Goal: Information Seeking & Learning: Understand process/instructions

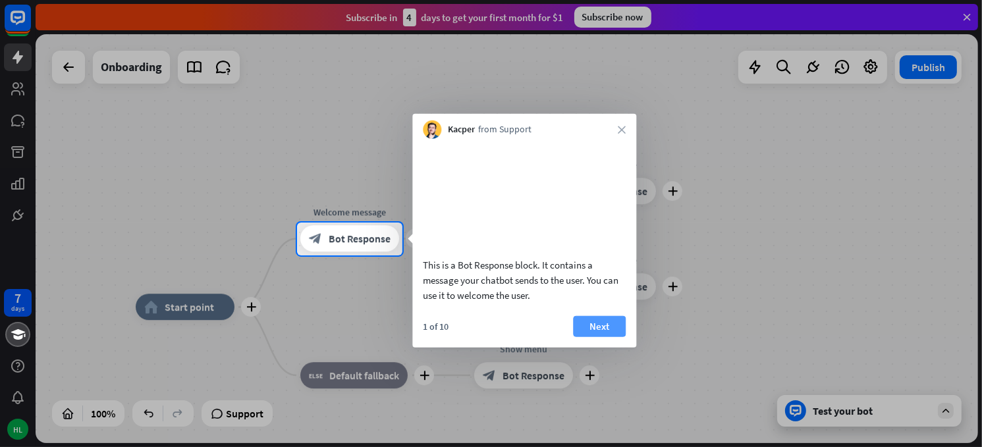
click at [610, 336] on button "Next" at bounding box center [599, 325] width 53 height 21
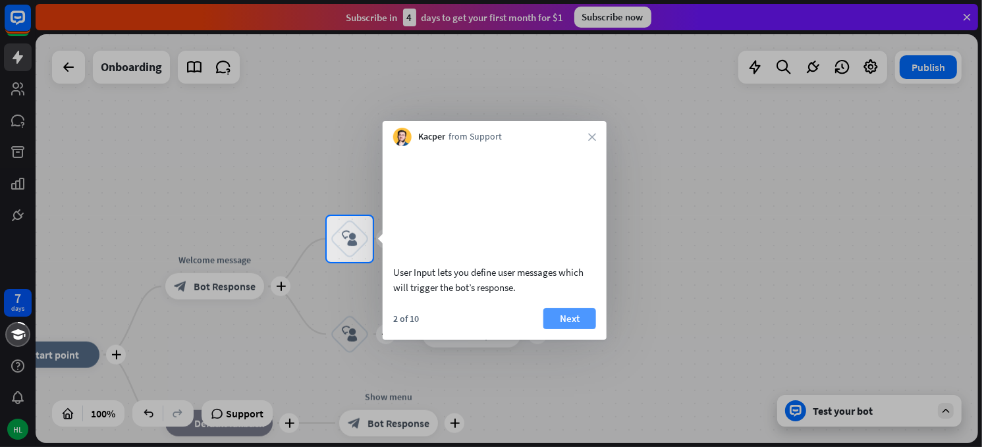
click at [579, 329] on button "Next" at bounding box center [569, 318] width 53 height 21
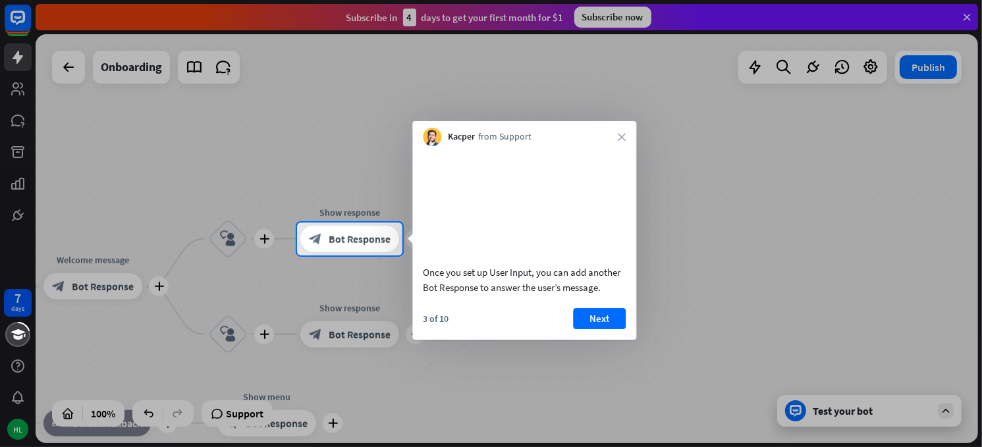
click at [862, 416] on div at bounding box center [491, 351] width 982 height 192
click at [947, 413] on div at bounding box center [491, 351] width 982 height 192
click at [600, 329] on button "Next" at bounding box center [599, 318] width 53 height 21
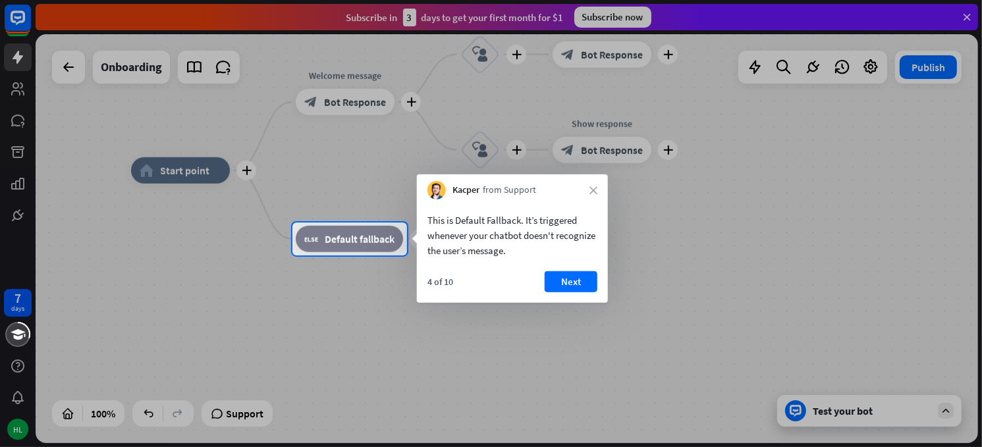
click at [68, 65] on div at bounding box center [491, 111] width 982 height 223
click at [943, 70] on div at bounding box center [491, 111] width 982 height 223
click at [597, 194] on div "Kacper from Support close" at bounding box center [512, 186] width 191 height 25
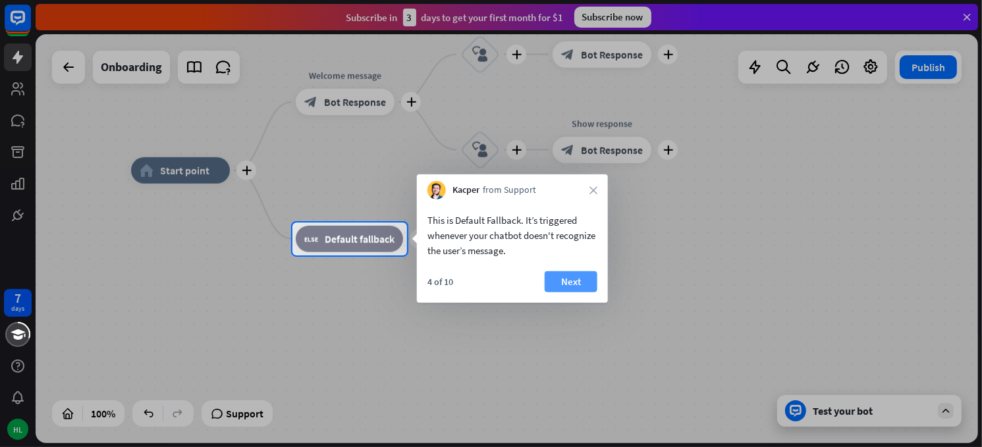
click at [564, 282] on button "Next" at bounding box center [570, 281] width 53 height 21
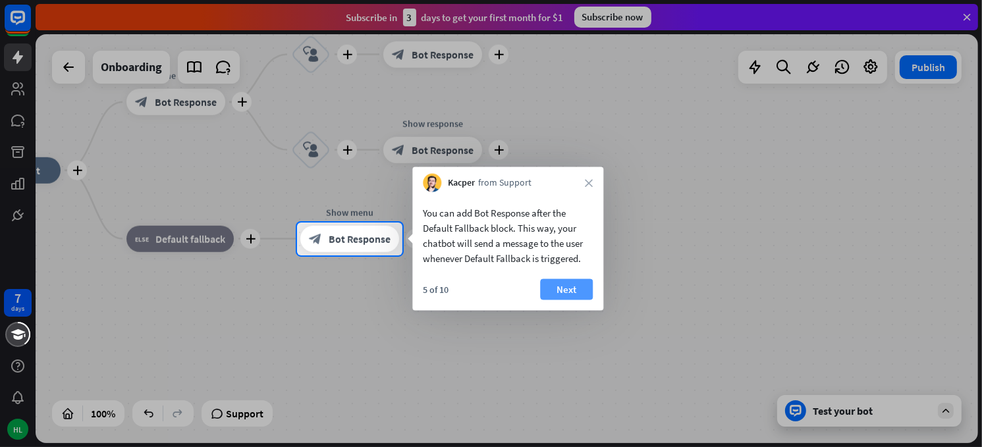
click at [564, 282] on button "Next" at bounding box center [566, 289] width 53 height 21
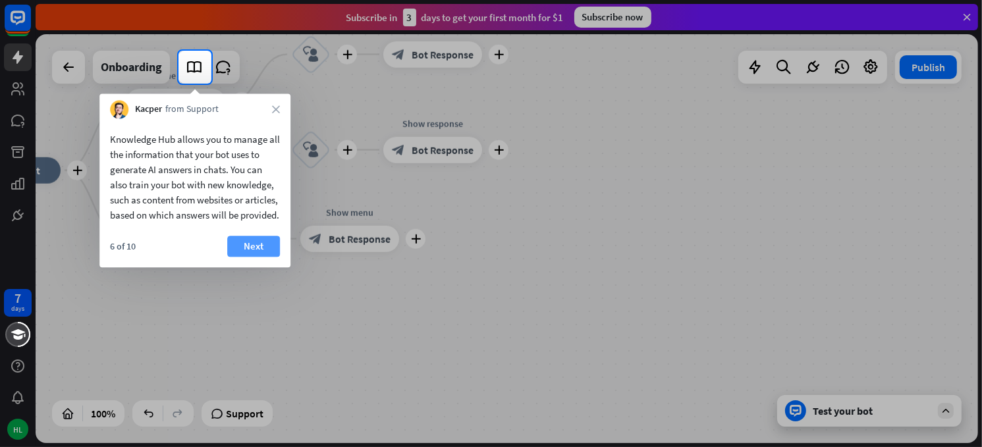
click at [260, 257] on button "Next" at bounding box center [253, 246] width 53 height 21
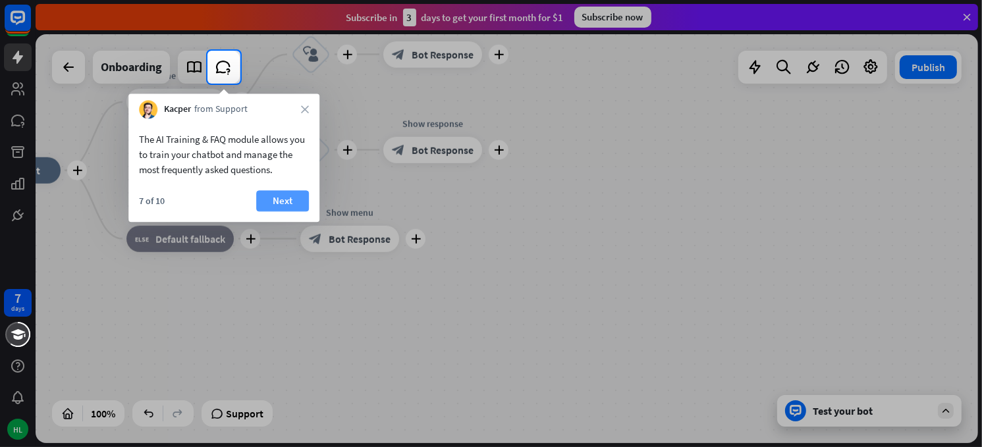
click at [270, 199] on button "Next" at bounding box center [282, 200] width 53 height 21
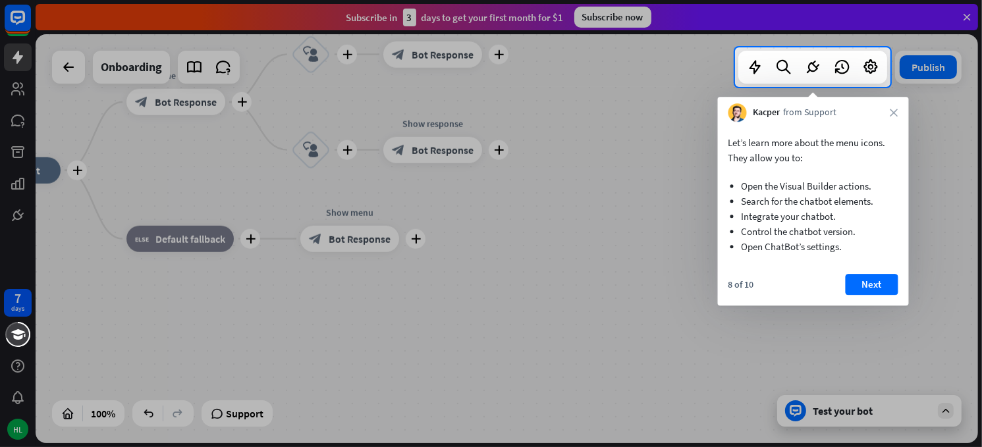
click at [860, 280] on button "Next" at bounding box center [871, 284] width 53 height 21
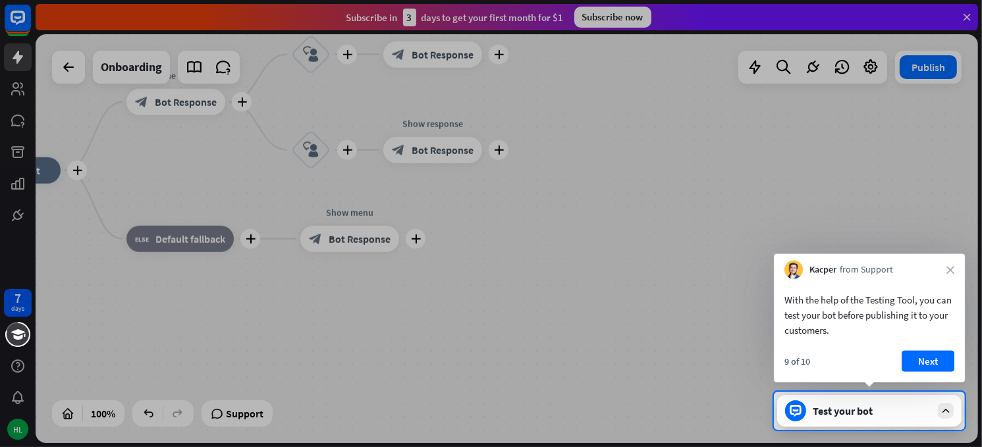
click at [953, 411] on div at bounding box center [945, 411] width 16 height 16
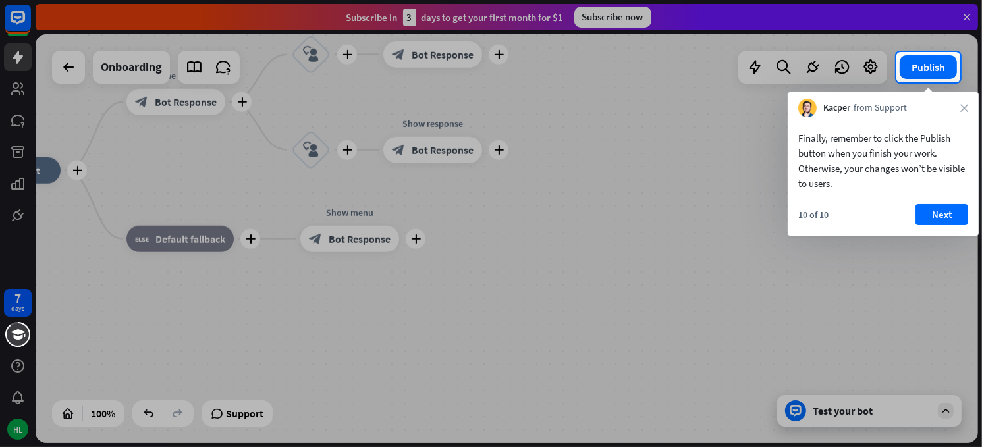
click at [952, 411] on div at bounding box center [491, 264] width 982 height 365
click at [964, 13] on div at bounding box center [491, 26] width 982 height 52
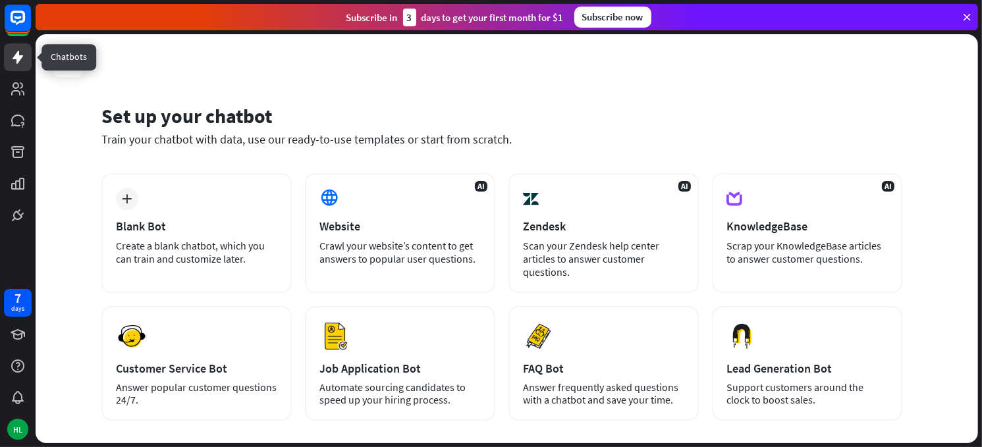
click at [13, 58] on icon at bounding box center [18, 57] width 11 height 13
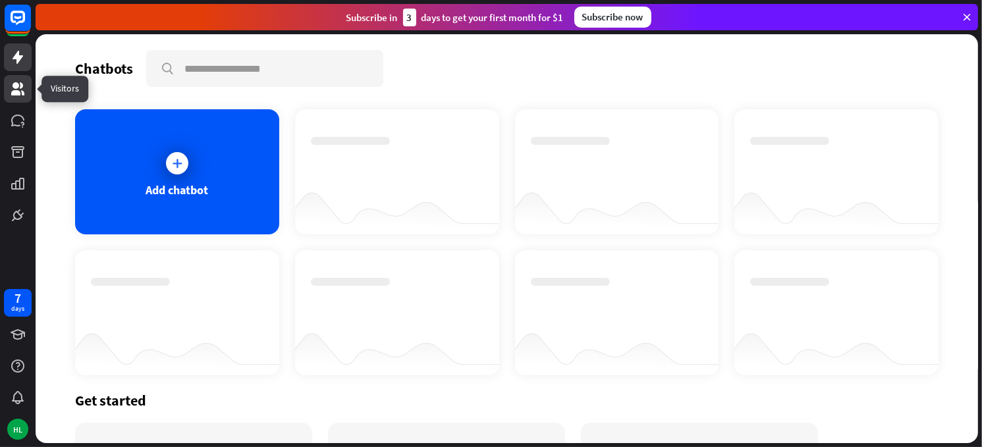
click at [21, 91] on icon at bounding box center [18, 89] width 16 height 16
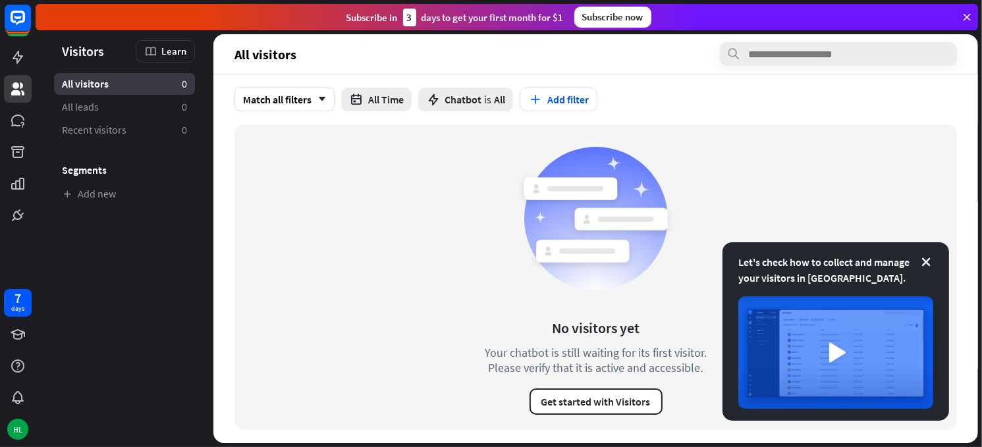
click at [964, 15] on icon at bounding box center [966, 17] width 12 height 12
